Goal: Task Accomplishment & Management: Use online tool/utility

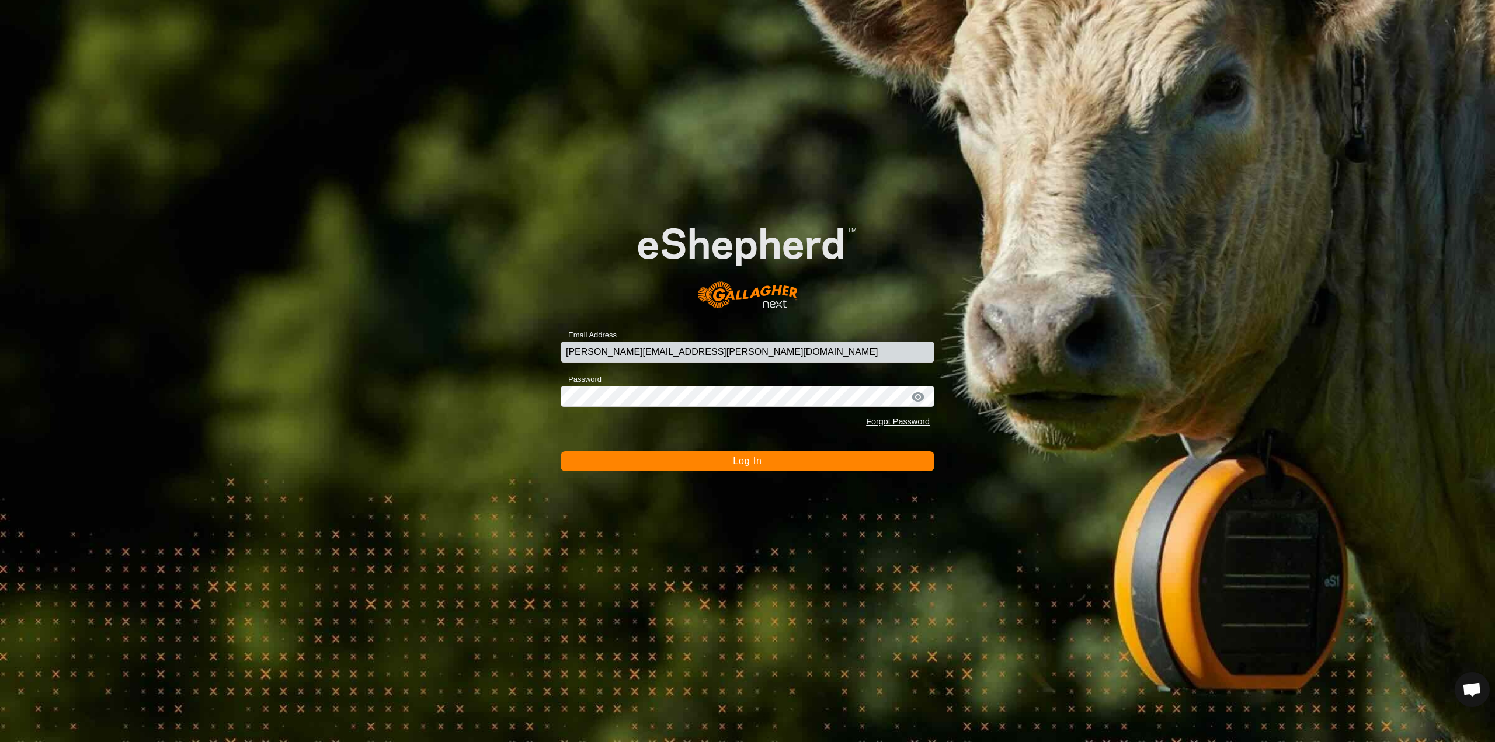
click at [660, 464] on button "Log In" at bounding box center [748, 462] width 374 height 20
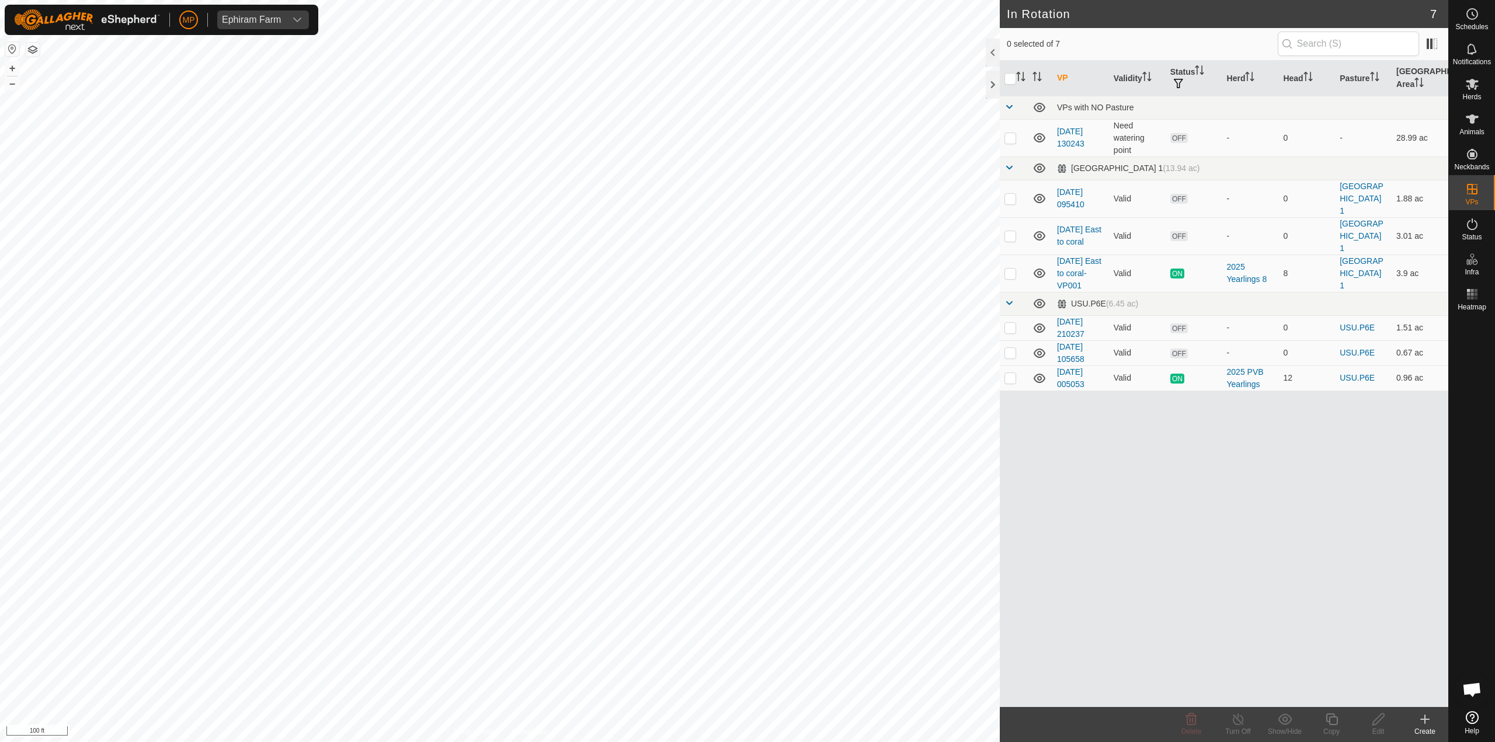
click at [1424, 720] on icon at bounding box center [1425, 720] width 8 height 0
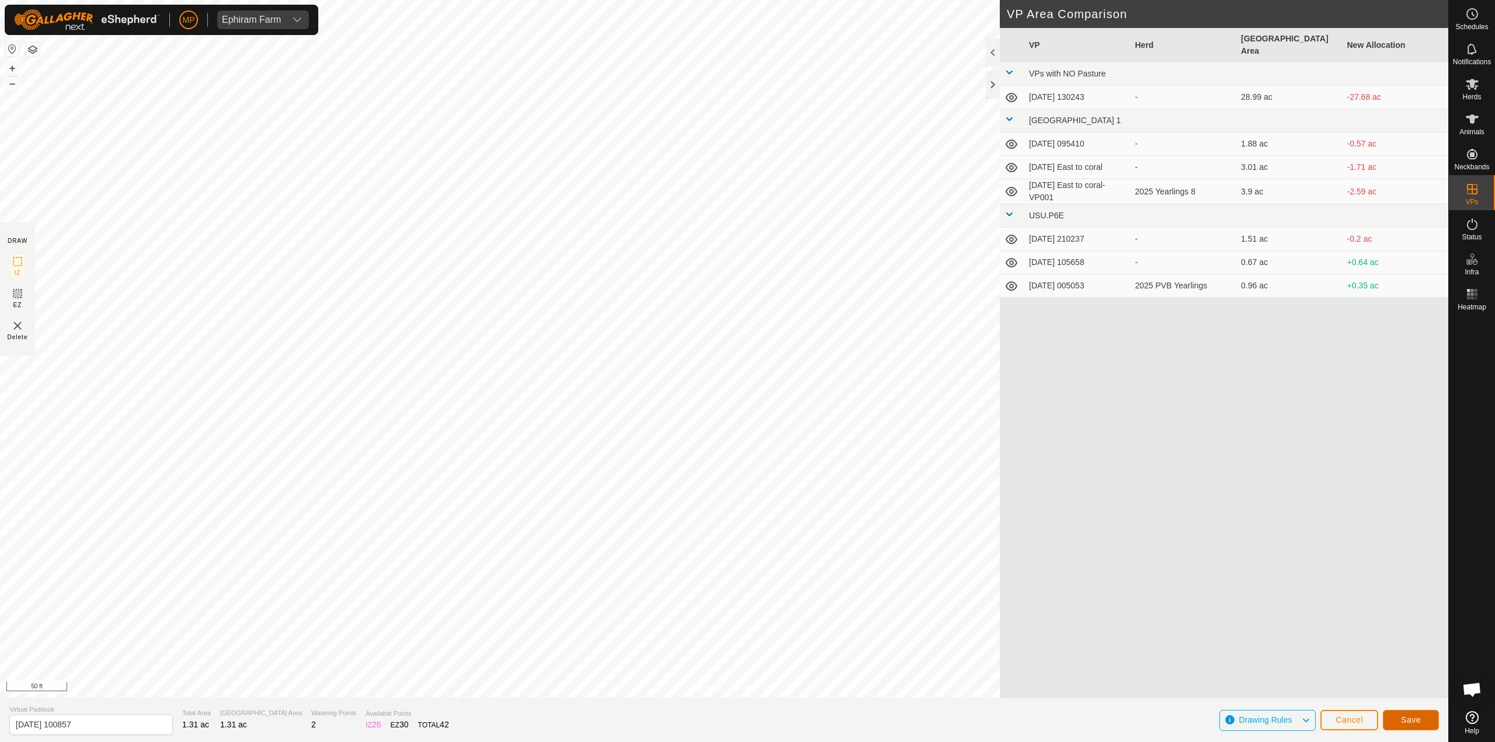
click at [1424, 726] on button "Save" at bounding box center [1411, 720] width 56 height 20
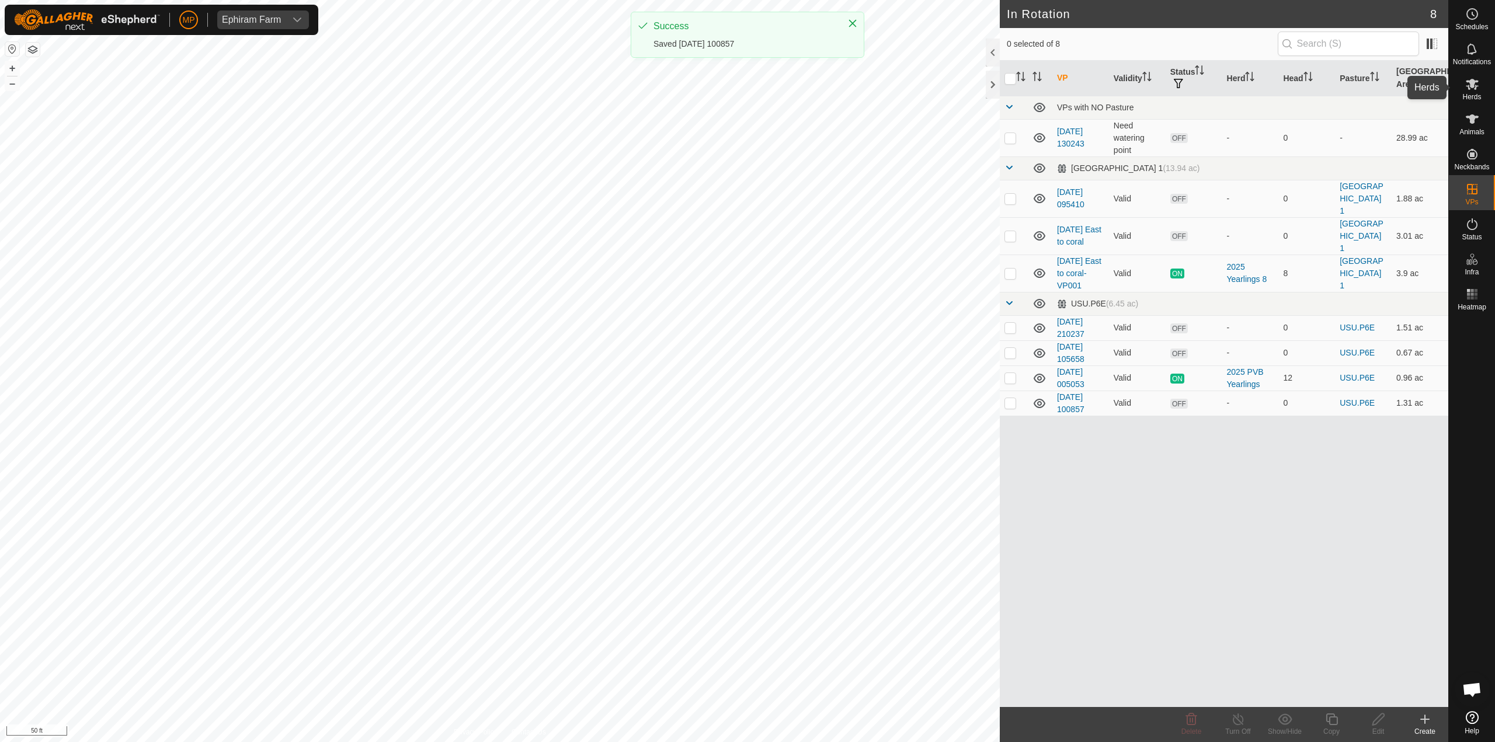
click at [1477, 93] on span "Herds" at bounding box center [1472, 96] width 19 height 7
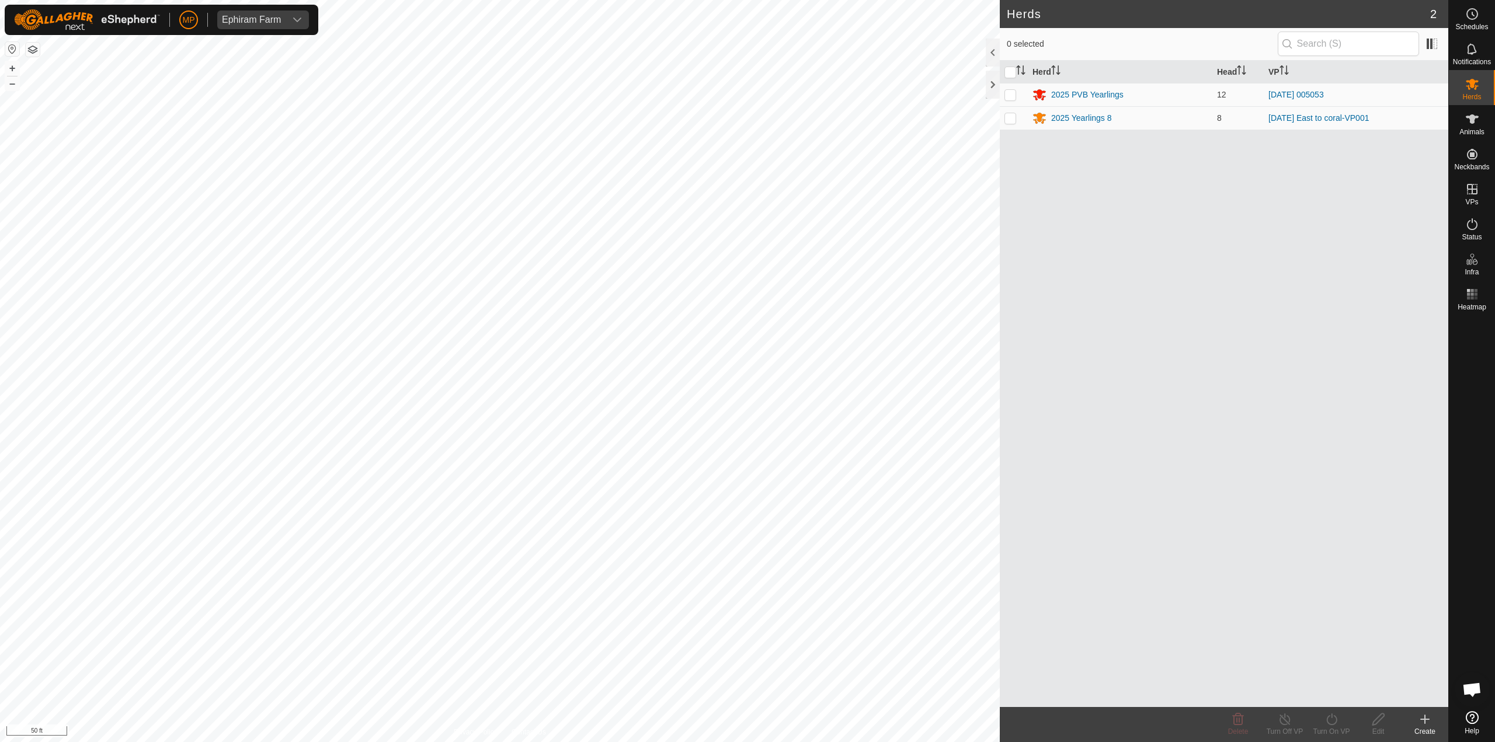
drag, startPoint x: 1014, startPoint y: 91, endPoint x: 1112, endPoint y: 308, distance: 237.9
click at [1014, 92] on p-checkbox at bounding box center [1011, 94] width 12 height 9
checkbox input "true"
click at [1330, 726] on icon at bounding box center [1332, 720] width 15 height 14
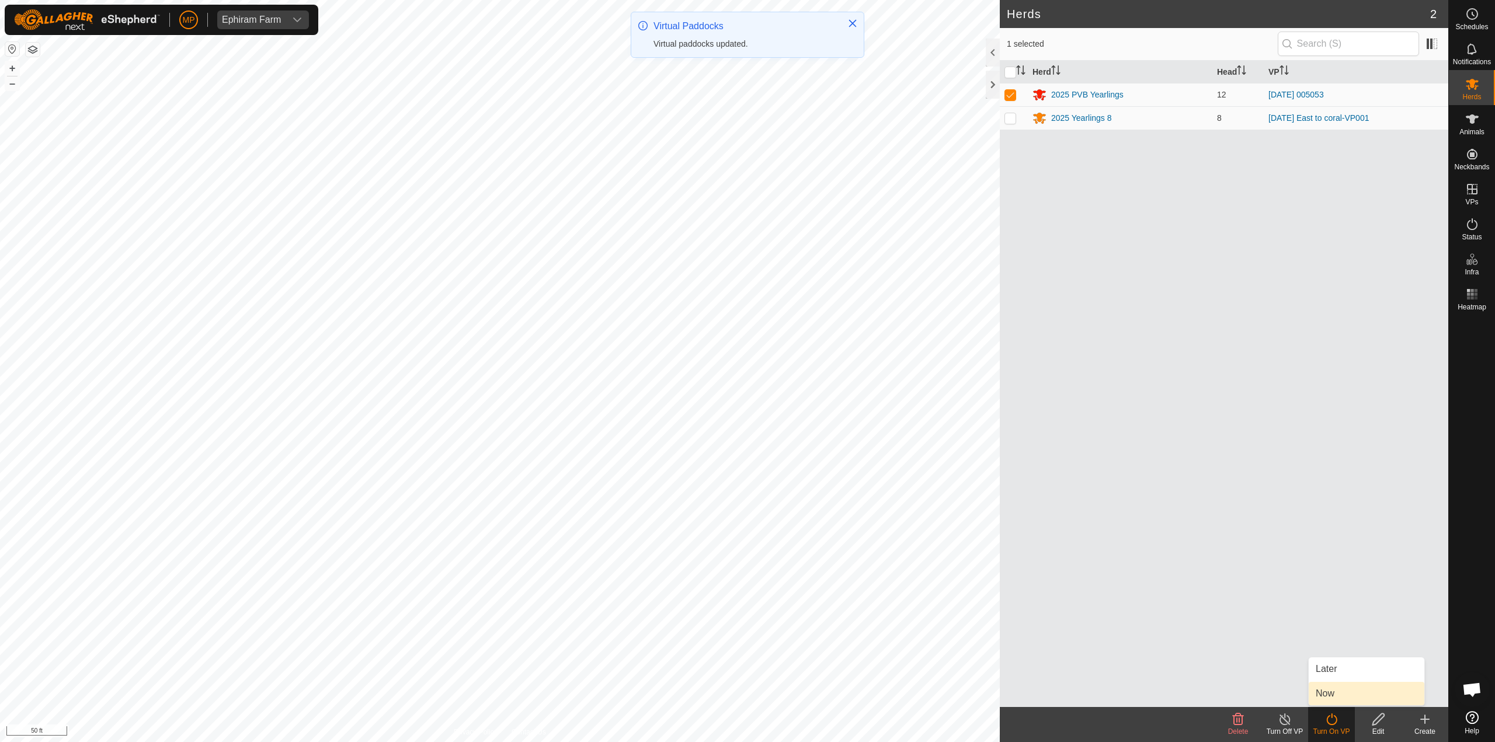
click at [1331, 689] on link "Now" at bounding box center [1367, 693] width 116 height 23
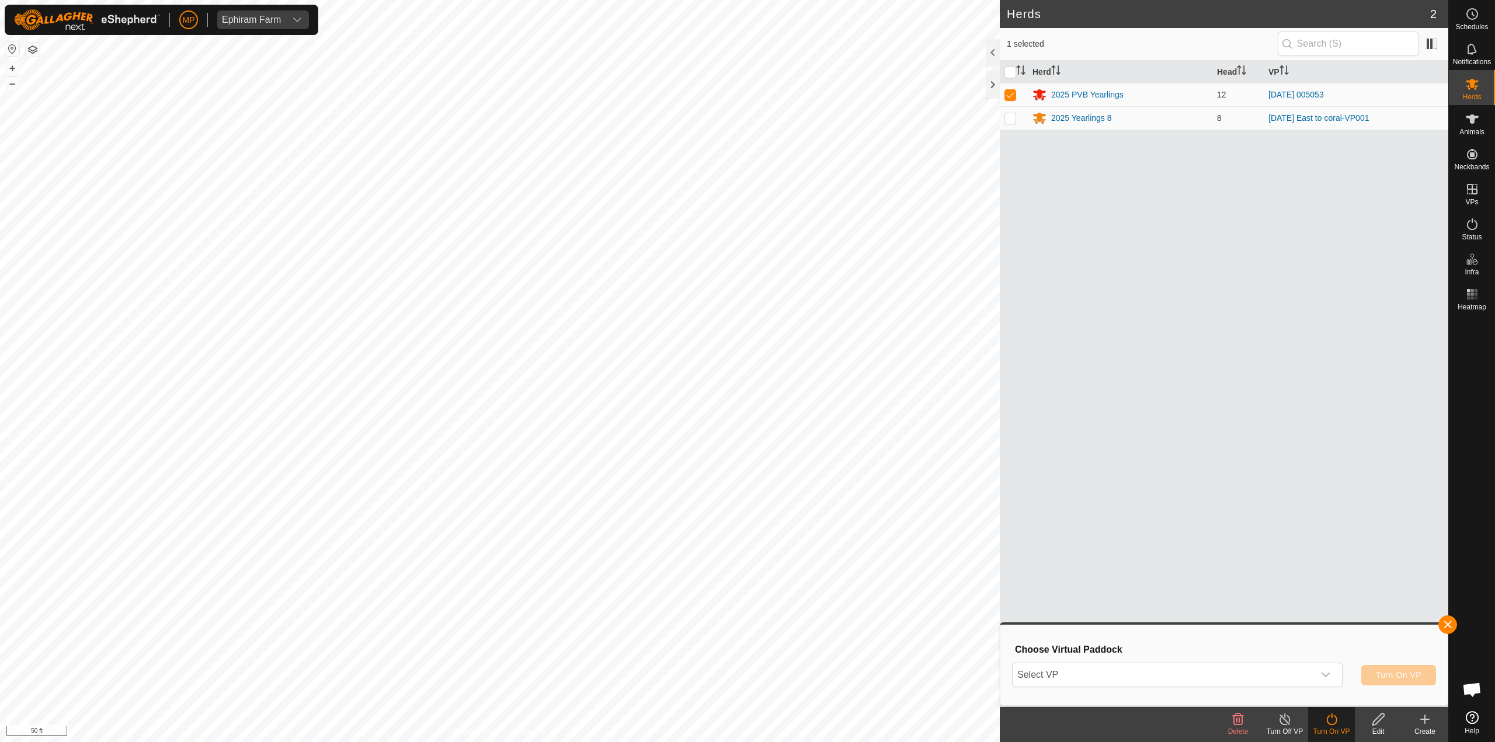
click at [1323, 671] on icon "dropdown trigger" at bounding box center [1325, 675] width 9 height 9
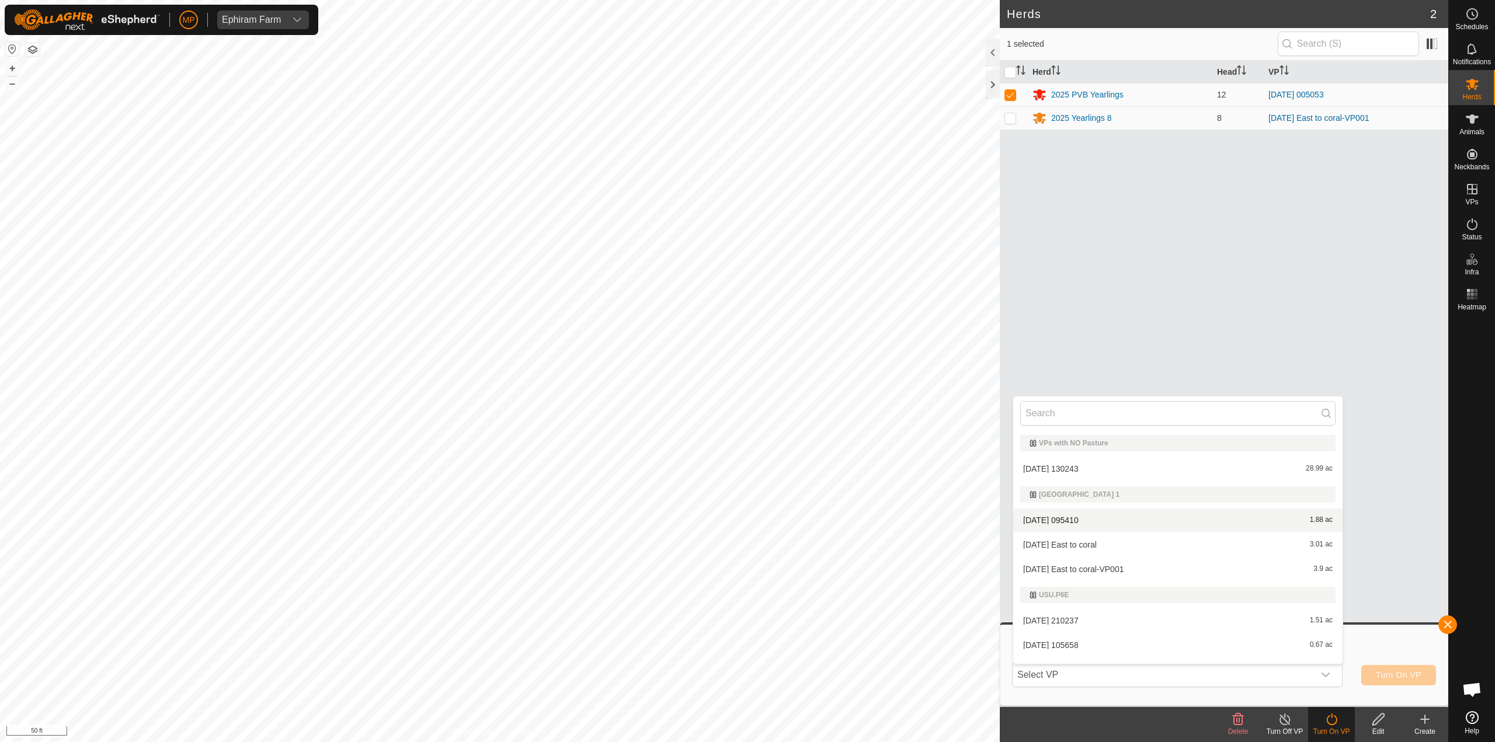
scroll to position [42, 0]
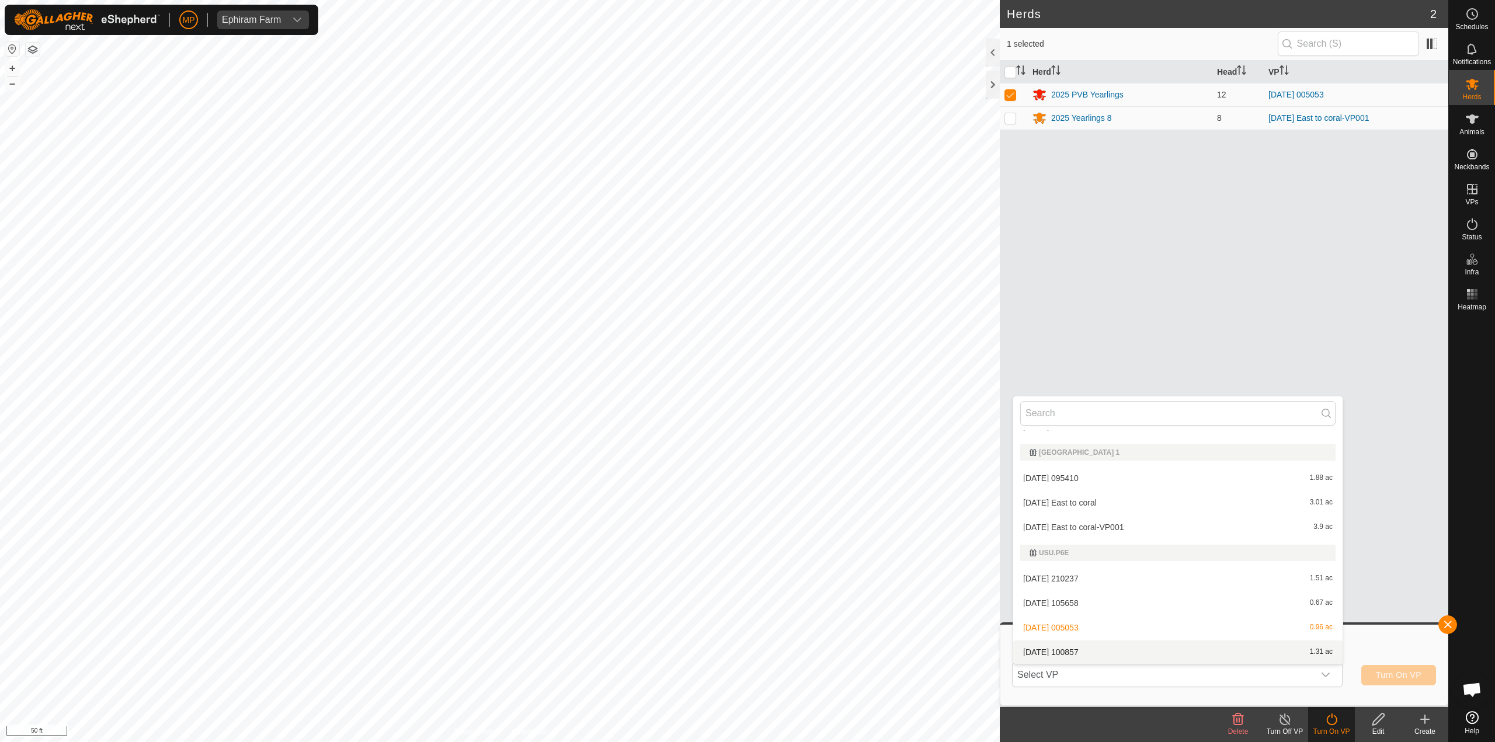
click at [1085, 650] on li "[DATE] 100857 1.31 ac" at bounding box center [1178, 652] width 329 height 23
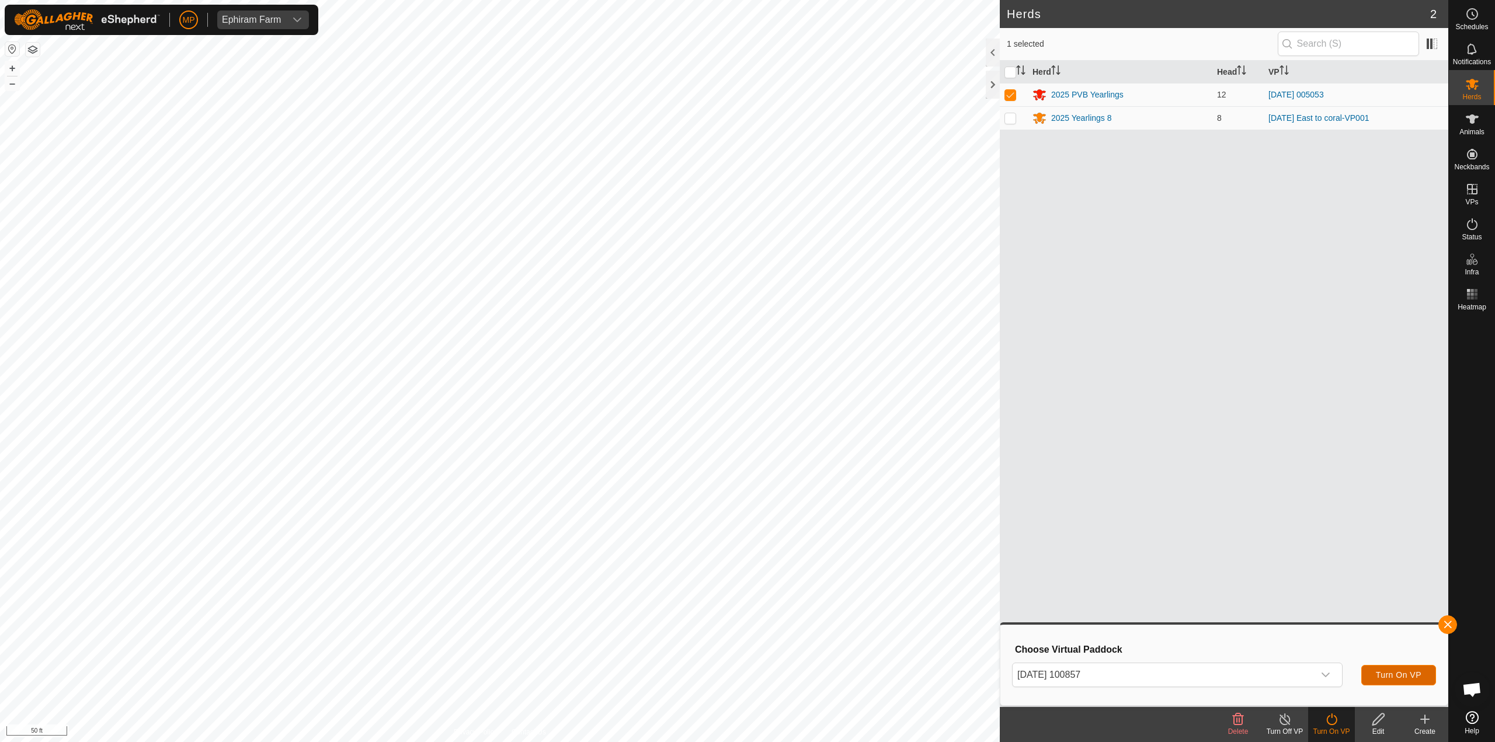
click at [1385, 675] on span "Turn On VP" at bounding box center [1399, 675] width 46 height 9
